Goal: Find specific page/section: Find specific page/section

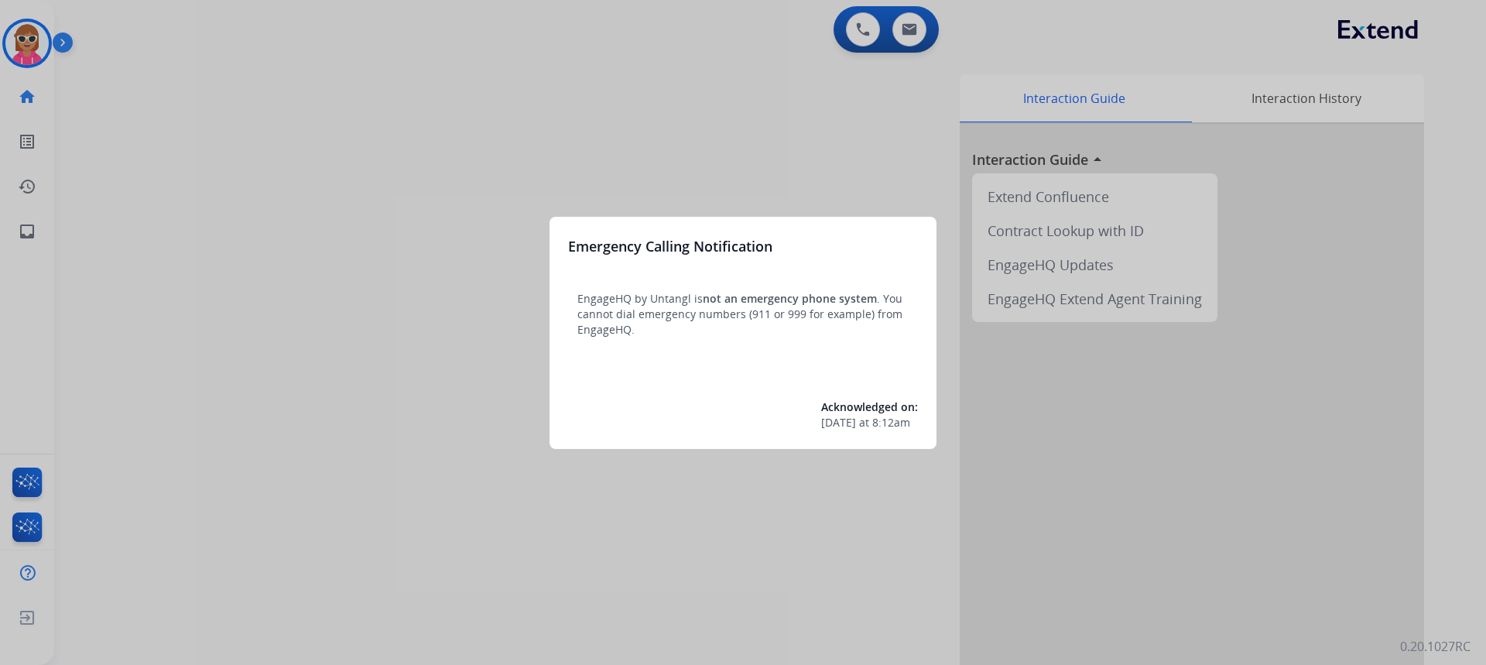
click at [215, 122] on div at bounding box center [743, 332] width 1486 height 665
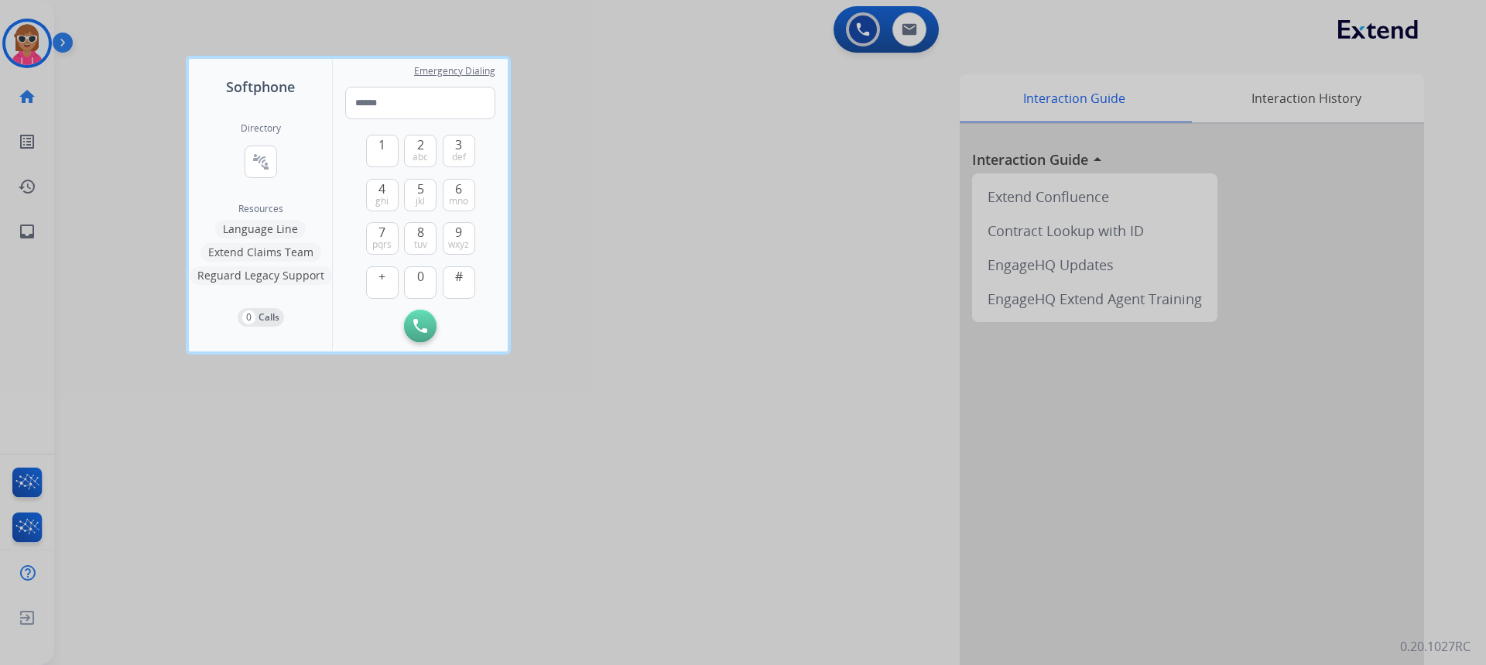
drag, startPoint x: 181, startPoint y: 158, endPoint x: 127, endPoint y: 245, distance: 102.9
click at [134, 244] on div at bounding box center [743, 332] width 1486 height 665
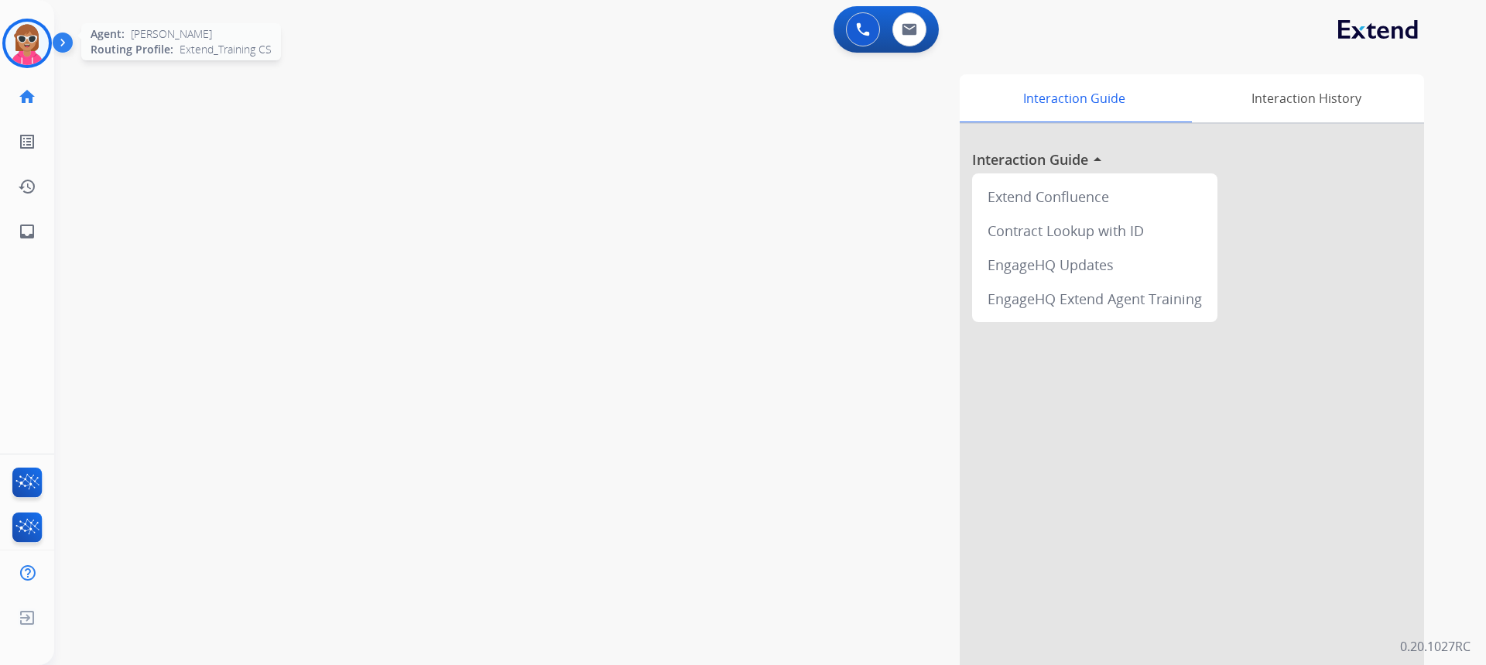
click at [30, 37] on img at bounding box center [26, 43] width 43 height 43
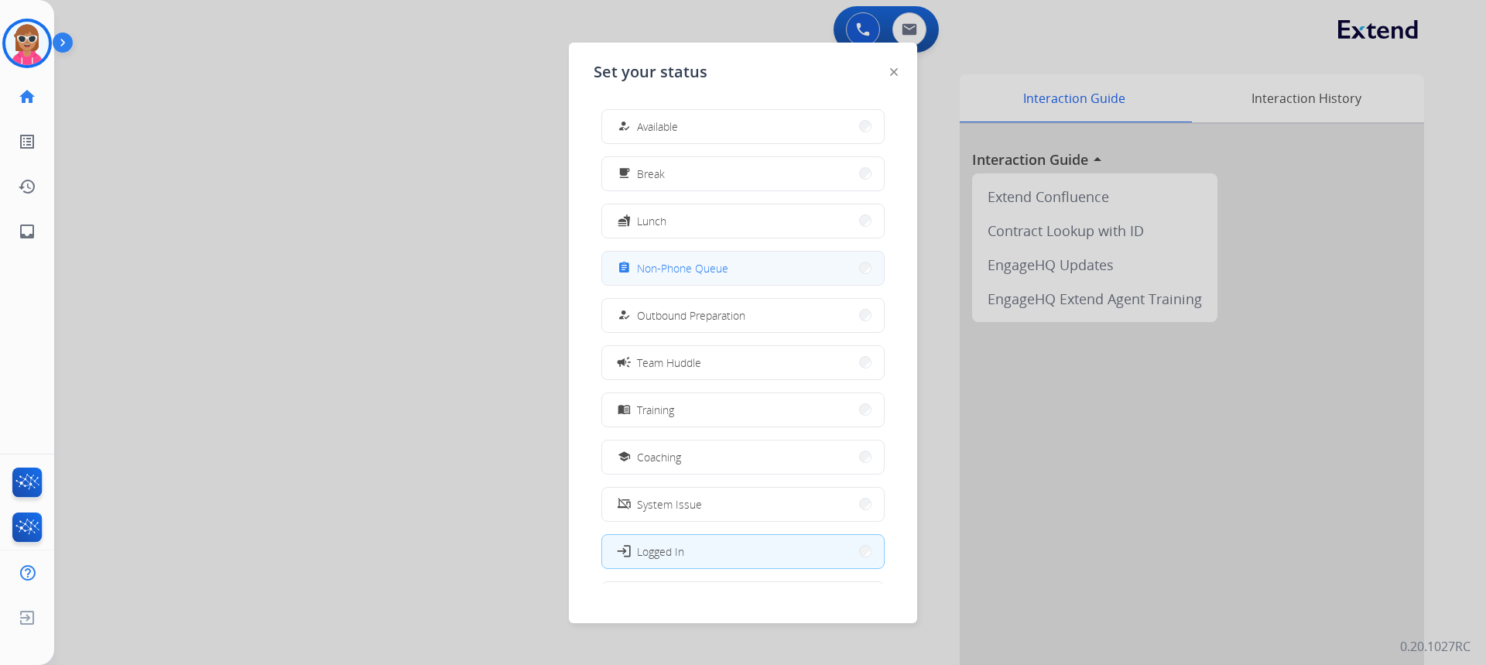
click at [683, 276] on span "Non-Phone Queue" at bounding box center [682, 268] width 91 height 16
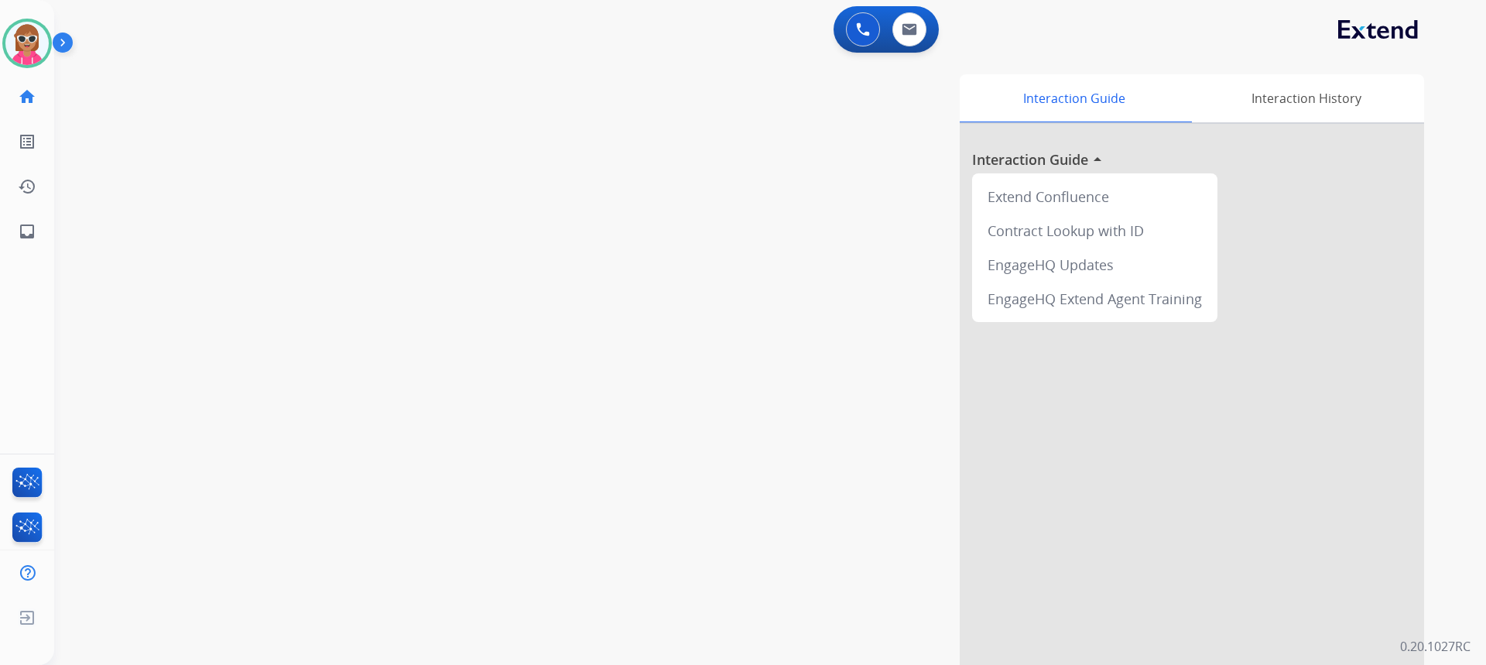
drag, startPoint x: 865, startPoint y: 438, endPoint x: 841, endPoint y: 483, distance: 50.5
click at [848, 480] on div "Interaction Guide Interaction History Interaction Guide arrow_drop_up Extend Co…" at bounding box center [968, 387] width 912 height 627
click at [919, 211] on div "Interaction Guide Interaction History Interaction Guide arrow_drop_up Extend Co…" at bounding box center [968, 387] width 912 height 627
click at [903, 39] on button at bounding box center [909, 29] width 34 height 34
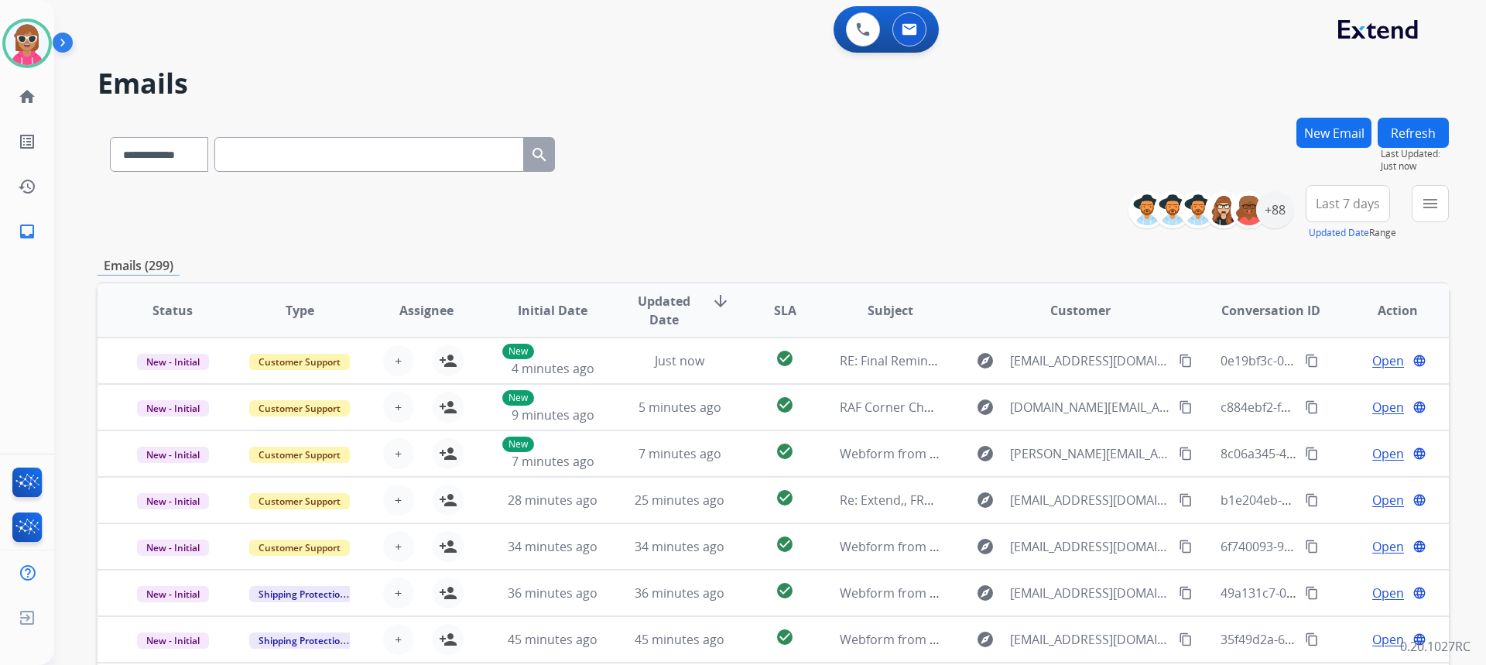
paste input "**********"
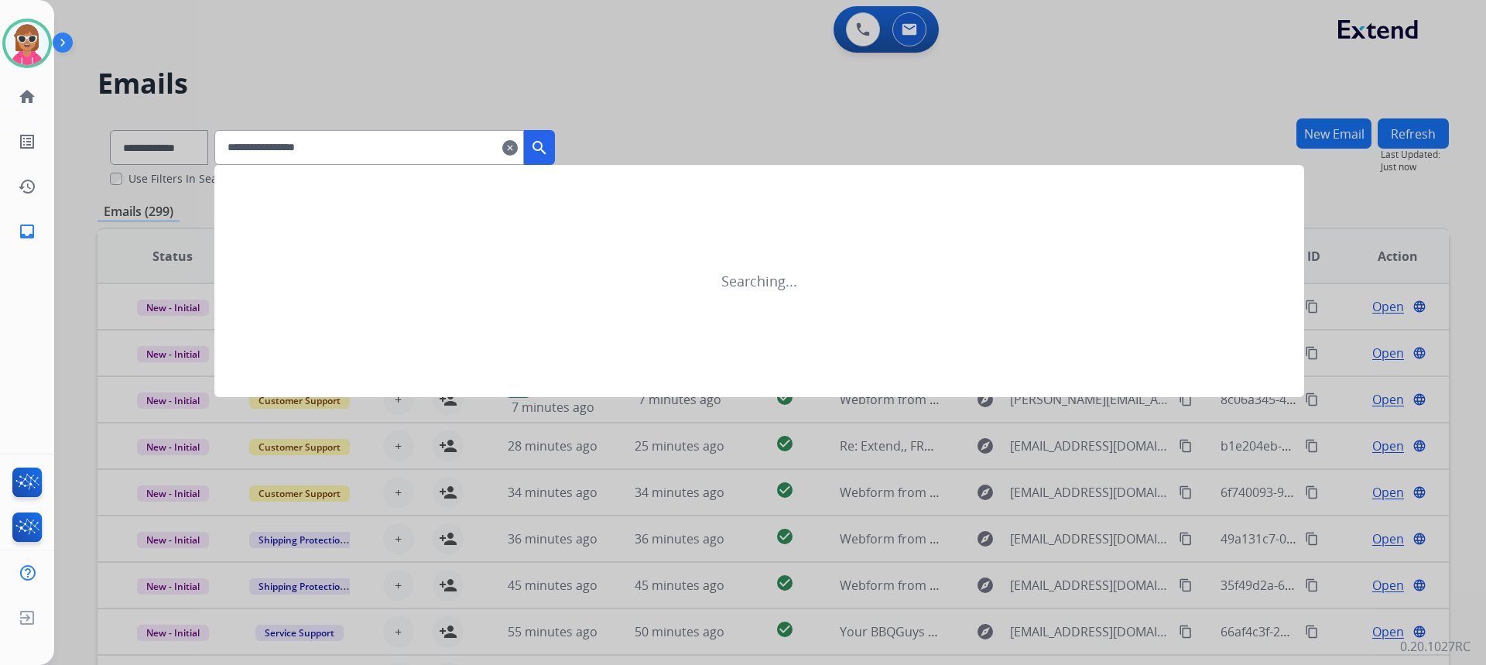
type input "**********"
click at [549, 155] on mat-icon "search" at bounding box center [539, 148] width 19 height 19
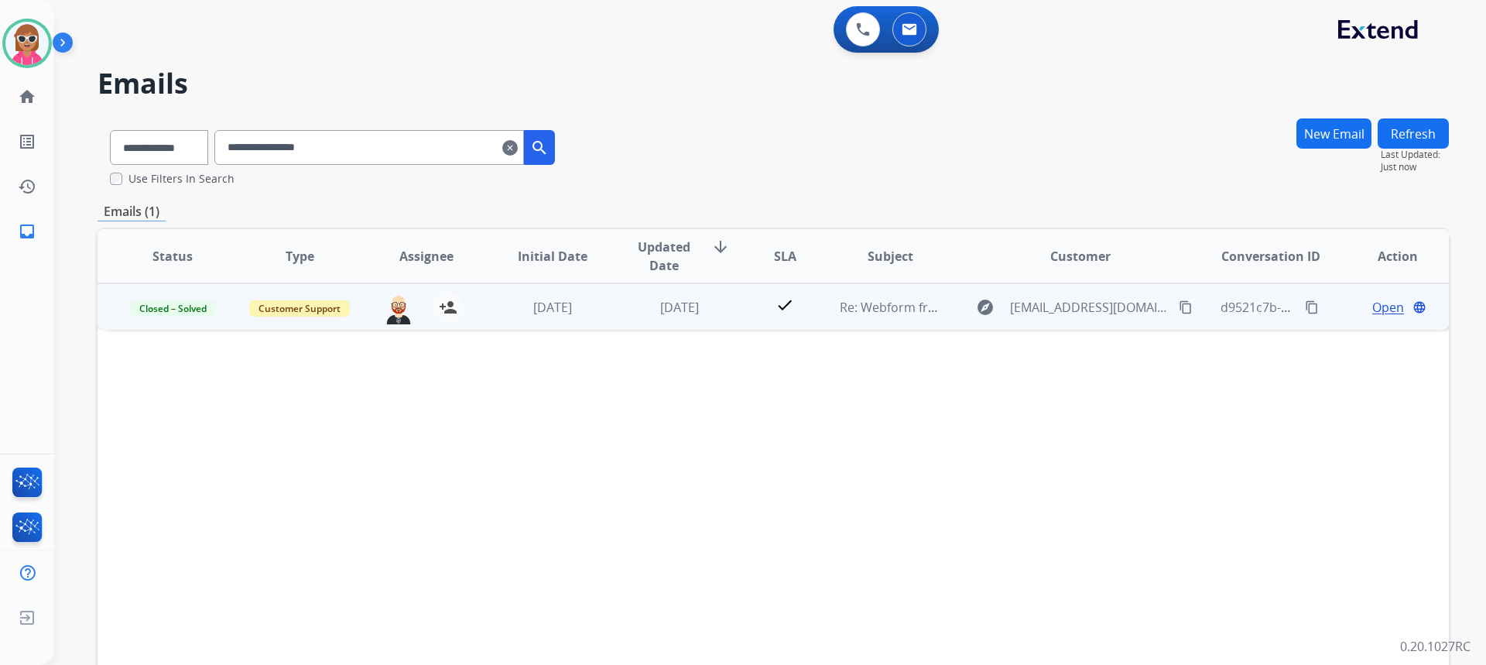
click at [1381, 303] on span "Open" at bounding box center [1388, 307] width 32 height 19
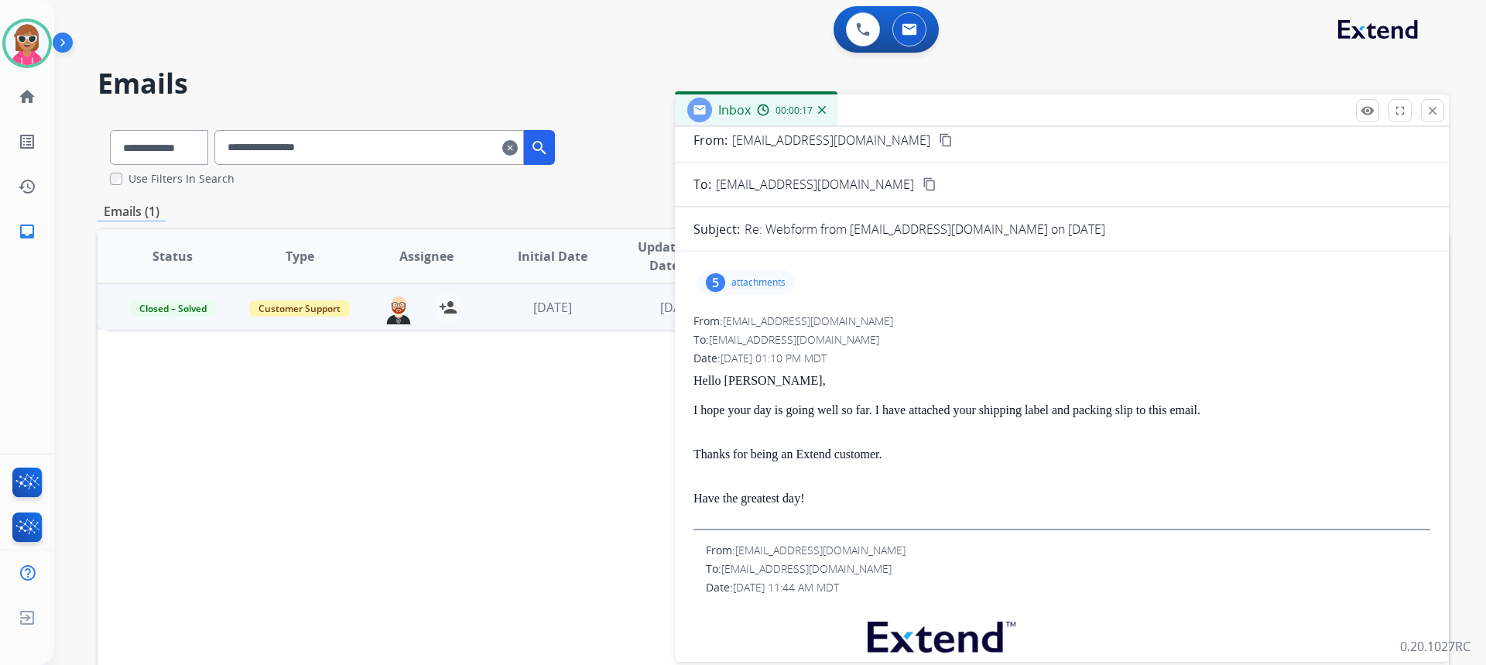
scroll to position [17, 0]
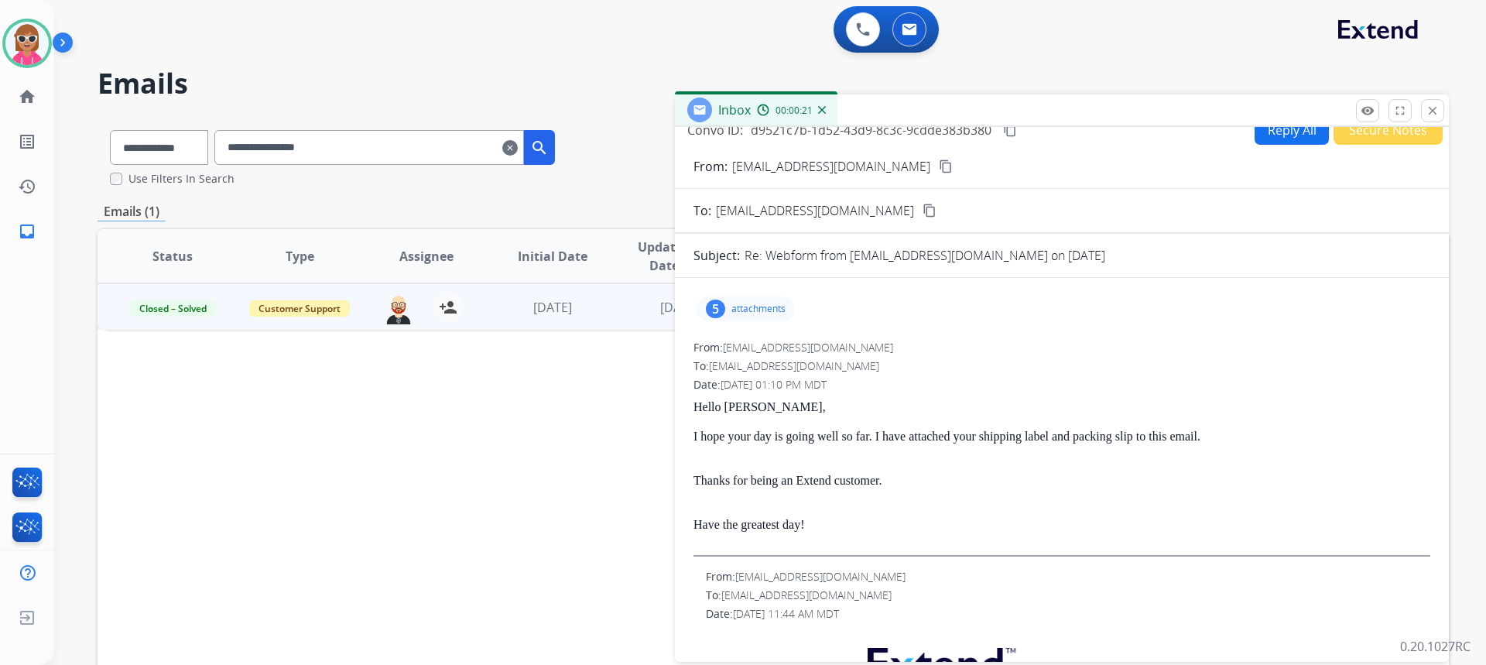
click at [774, 315] on div "5 attachments" at bounding box center [746, 308] width 98 height 25
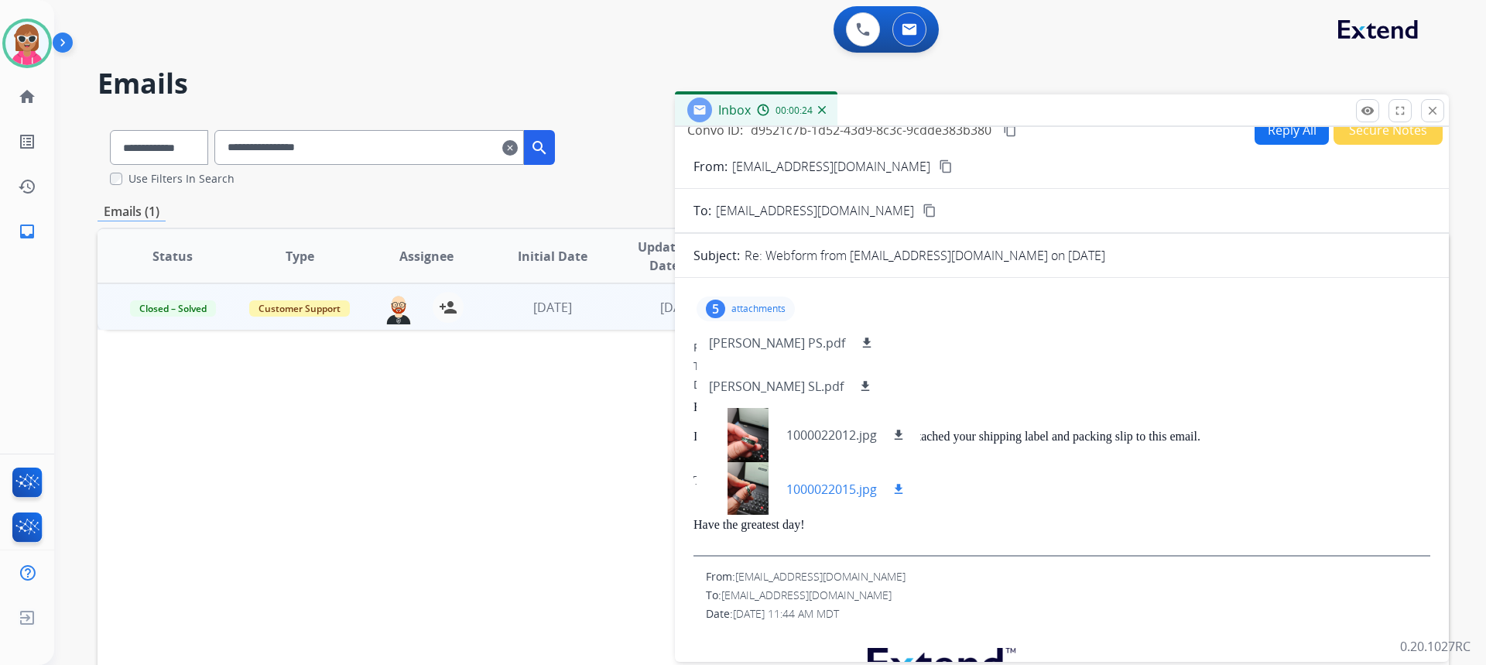
click at [755, 505] on div at bounding box center [747, 489] width 77 height 54
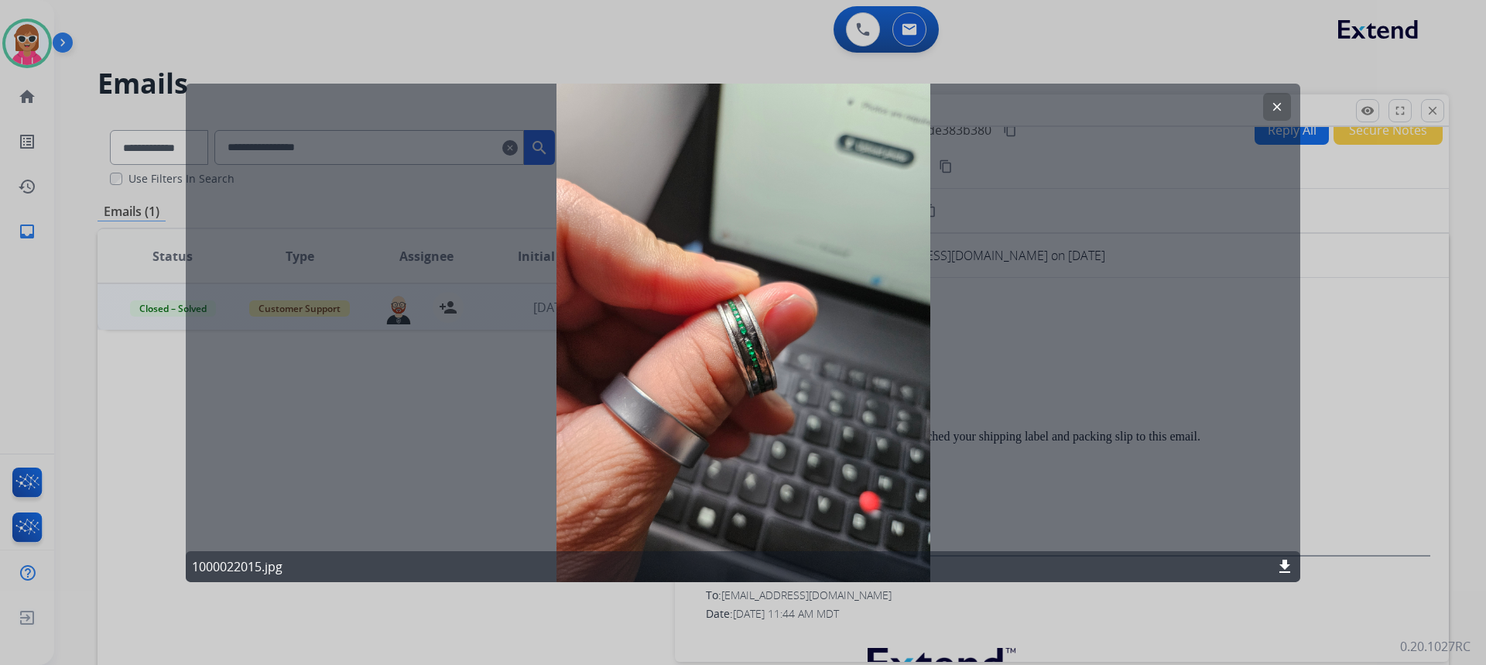
click at [1269, 101] on button "clear" at bounding box center [1277, 106] width 28 height 28
